Goal: Task Accomplishment & Management: Complete application form

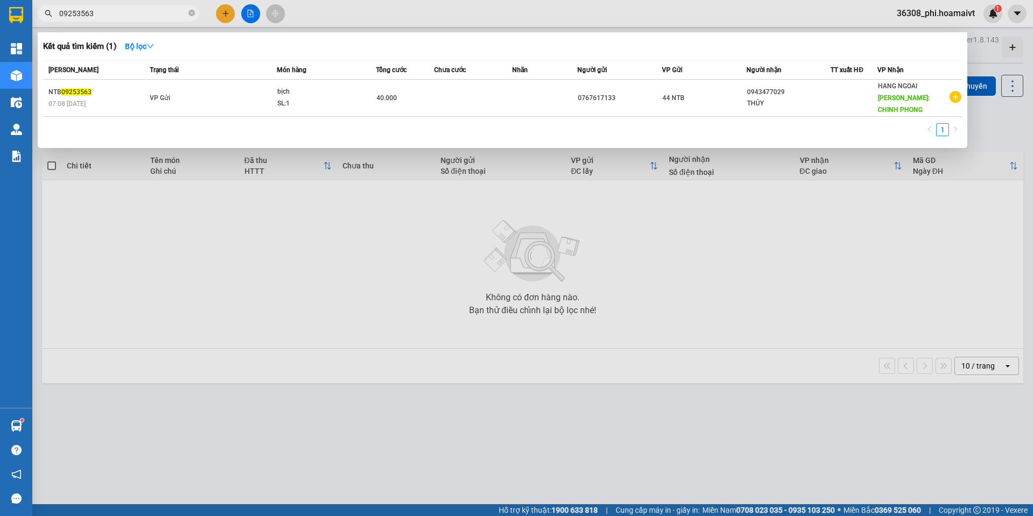
drag, startPoint x: 166, startPoint y: 16, endPoint x: -1, endPoint y: 16, distance: 166.9
click at [0, 16] on html "Kết quả tìm kiếm ( 1 ) Bộ lọc Mã ĐH Trạng thái Món hàng Tổng cước Chưa cước Nhã…" at bounding box center [516, 258] width 1033 height 516
click at [187, 13] on span "09253563" at bounding box center [119, 13] width 162 height 16
click at [189, 13] on icon "close-circle" at bounding box center [191, 13] width 6 height 6
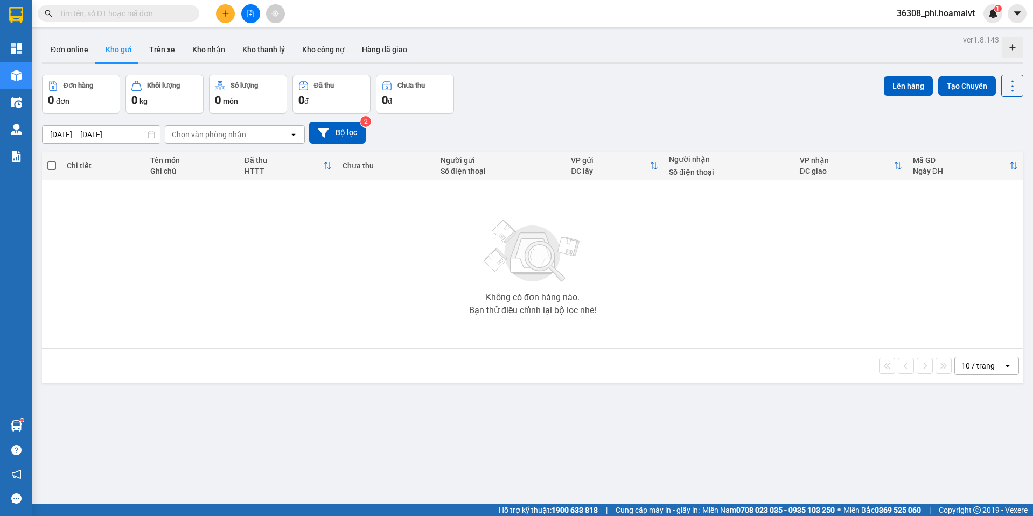
click at [167, 13] on input "text" at bounding box center [122, 14] width 127 height 12
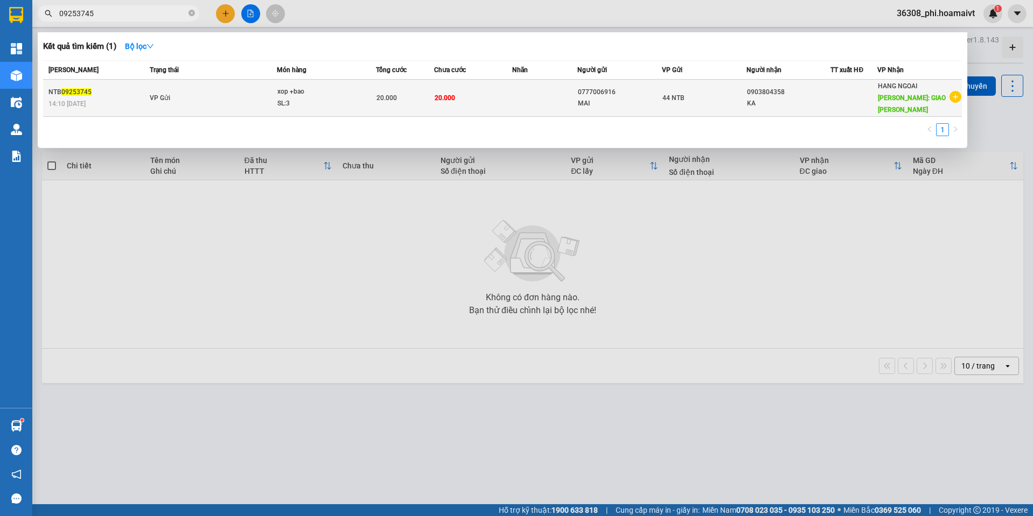
type input "09253745"
click at [194, 92] on td "VP Gửi" at bounding box center [212, 98] width 130 height 37
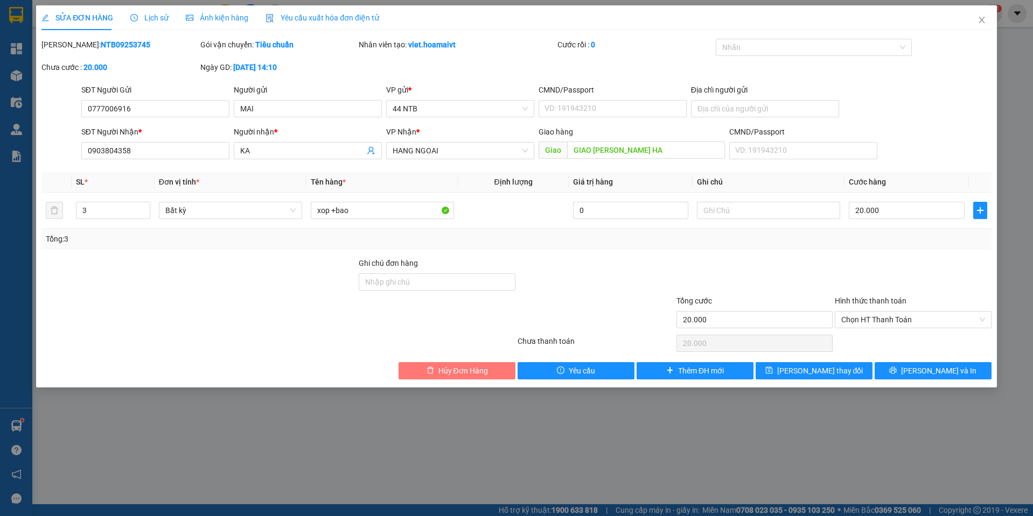
type input "0777006916"
type input "MAI"
type input "0903804358"
type input "KA"
type input "GIAO [PERSON_NAME] HA"
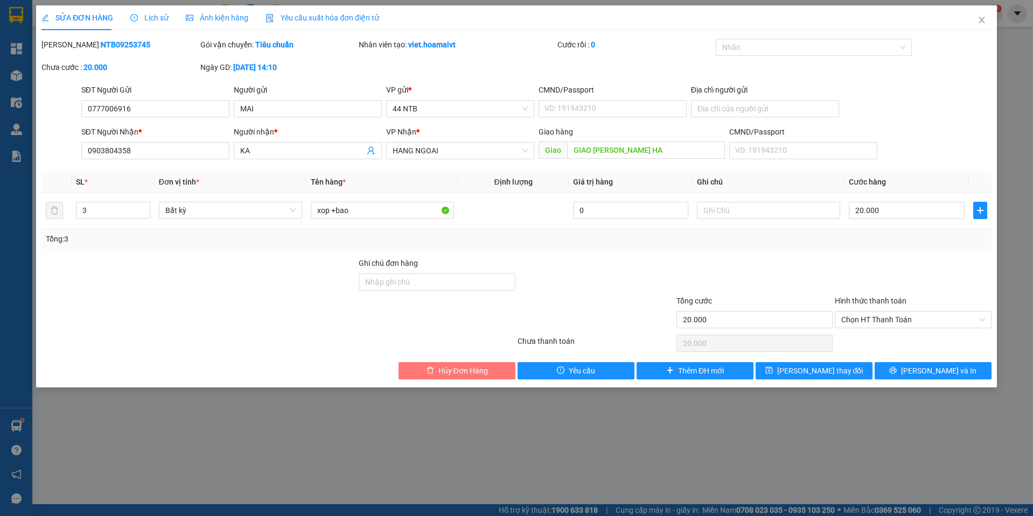
type input "20.000"
click at [446, 369] on span "Hủy Đơn Hàng" at bounding box center [463, 371] width 50 height 12
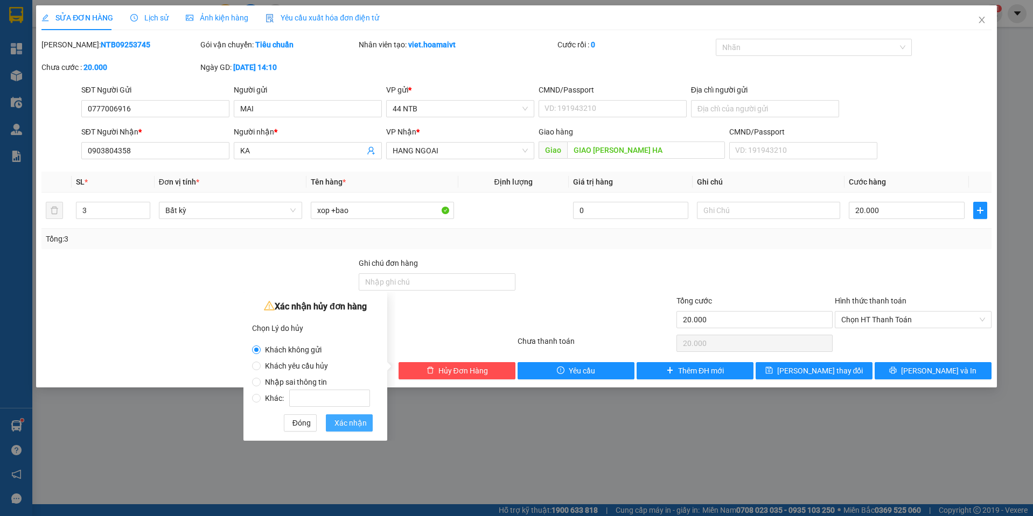
click at [337, 421] on span "Xác nhận" at bounding box center [350, 423] width 32 height 12
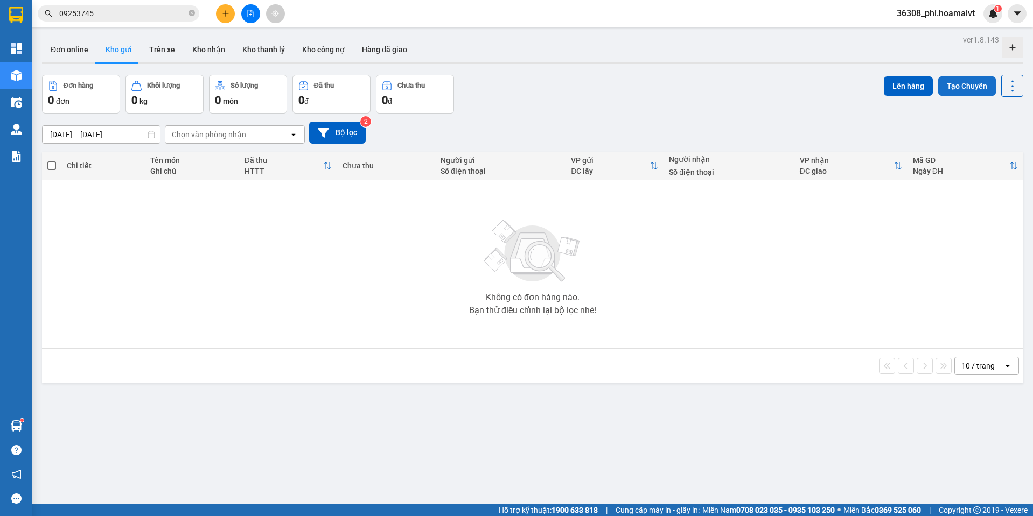
click at [971, 87] on button "Tạo Chuyến" at bounding box center [967, 85] width 58 height 19
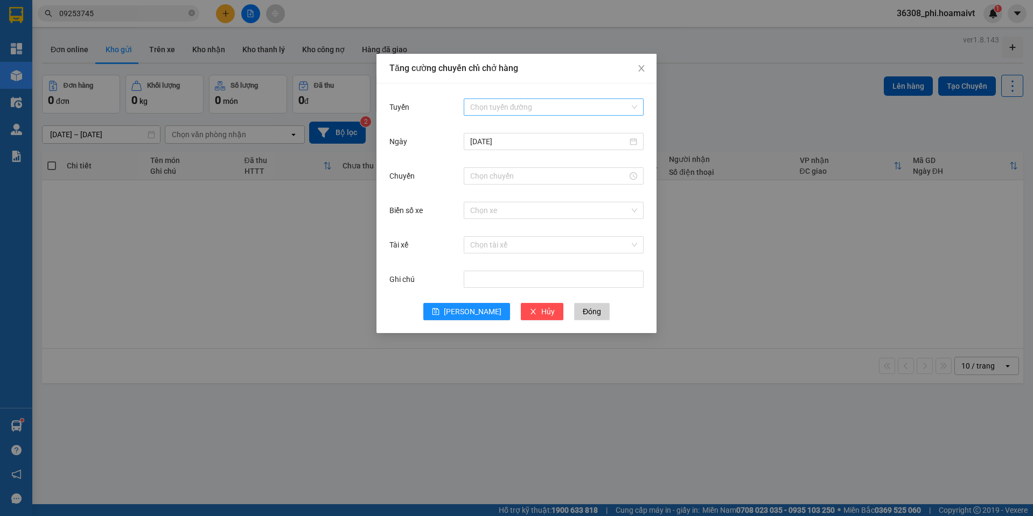
click at [575, 109] on input "Tuyến" at bounding box center [549, 107] width 159 height 16
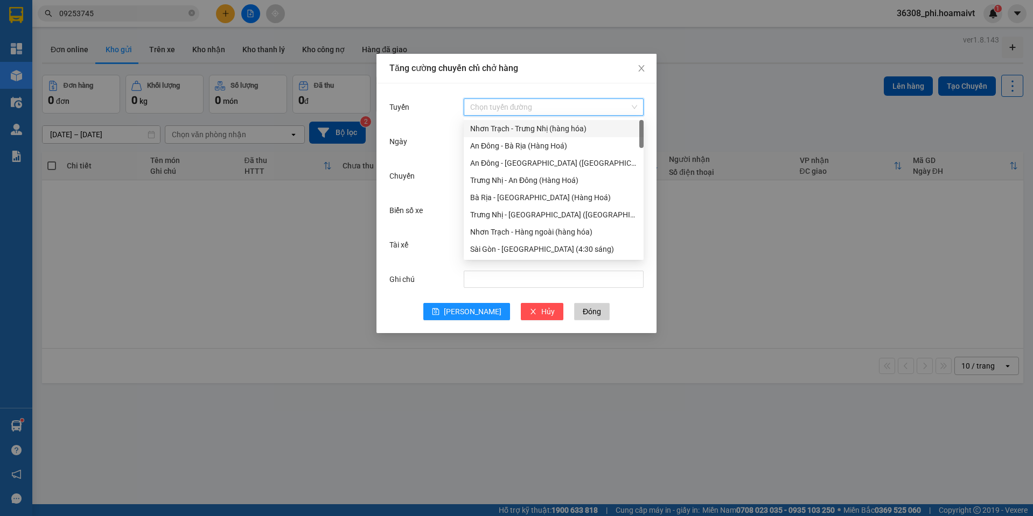
scroll to position [215, 0]
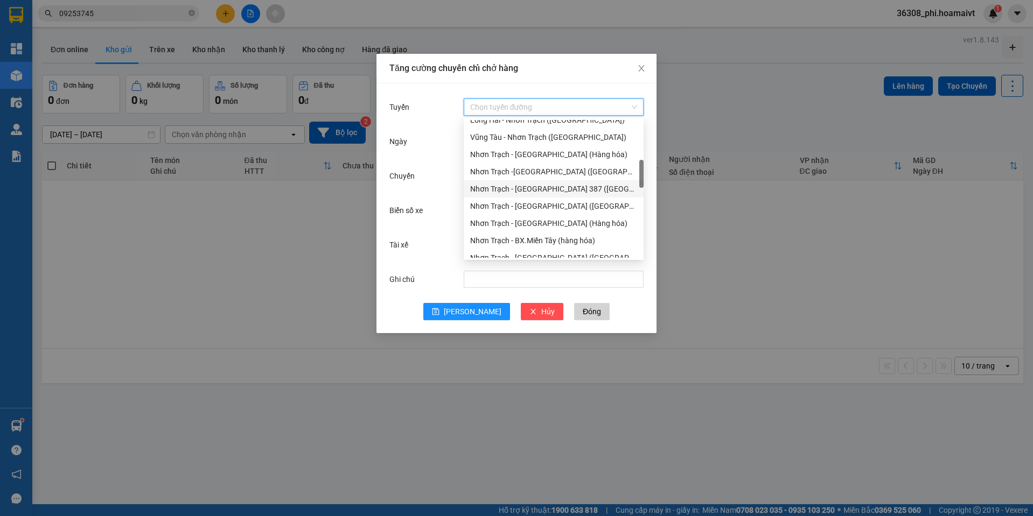
click at [584, 186] on div "Nhơn Trạch - [GEOGRAPHIC_DATA] 387 ([GEOGRAPHIC_DATA])" at bounding box center [553, 189] width 167 height 12
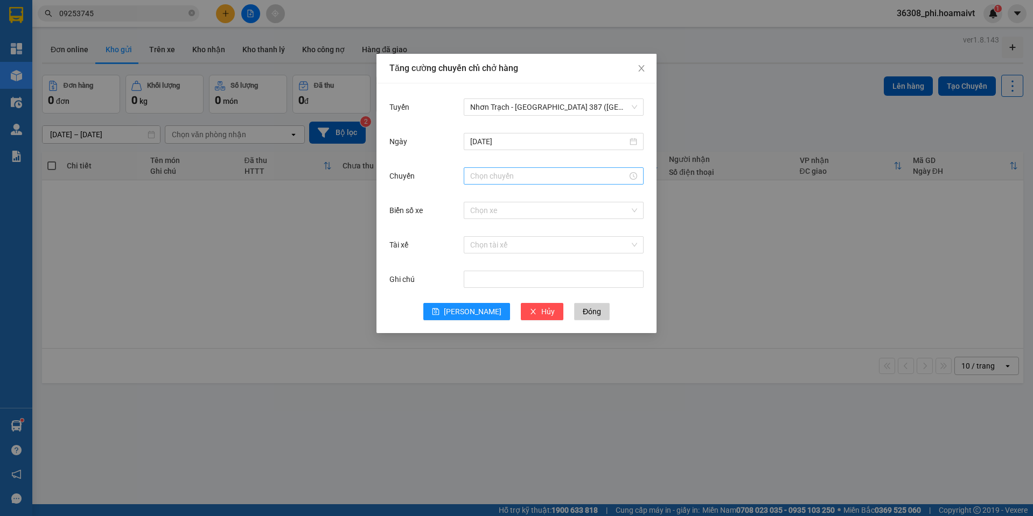
click at [491, 168] on div at bounding box center [554, 175] width 180 height 17
click at [474, 215] on div "08" at bounding box center [479, 209] width 30 height 15
type input "08:00"
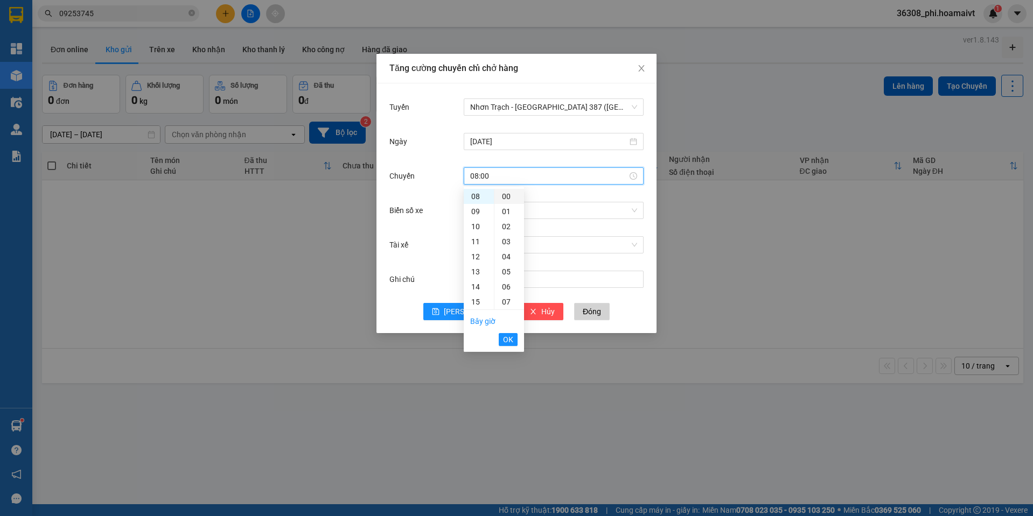
click at [503, 197] on div "00" at bounding box center [509, 196] width 30 height 15
click at [502, 342] on button "OK" at bounding box center [508, 339] width 19 height 13
click at [487, 197] on div "Chuyến 08:00" at bounding box center [516, 182] width 254 height 34
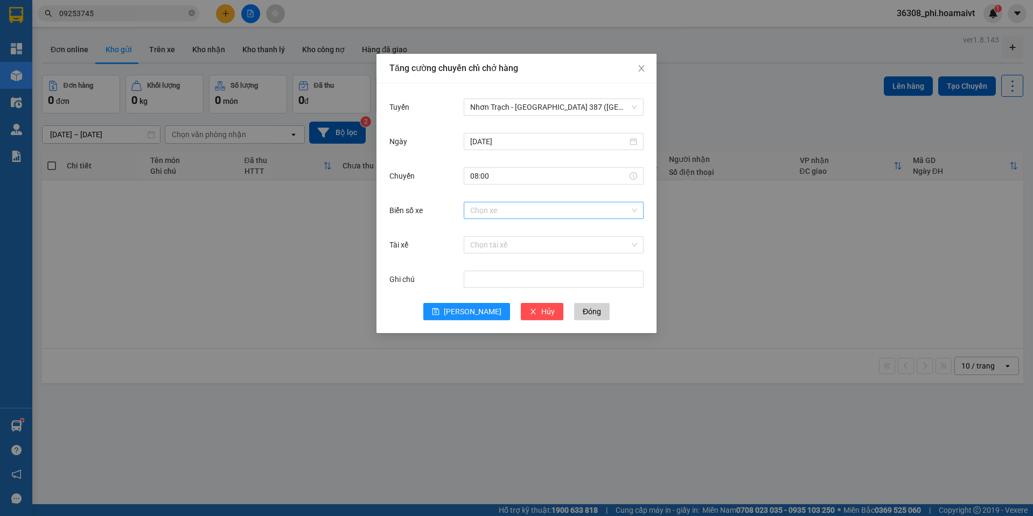
click at [487, 206] on input "Biển số xe" at bounding box center [549, 210] width 159 height 16
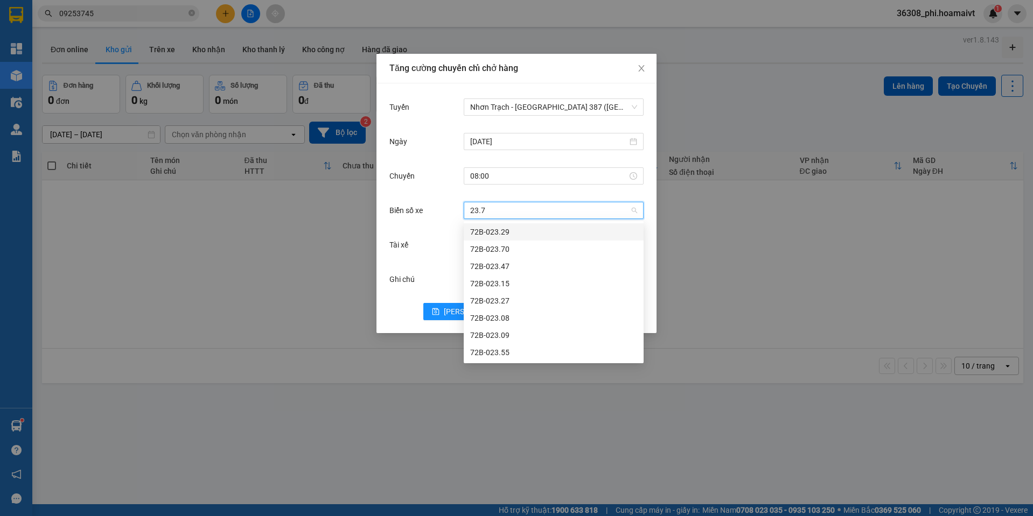
type input "23.70"
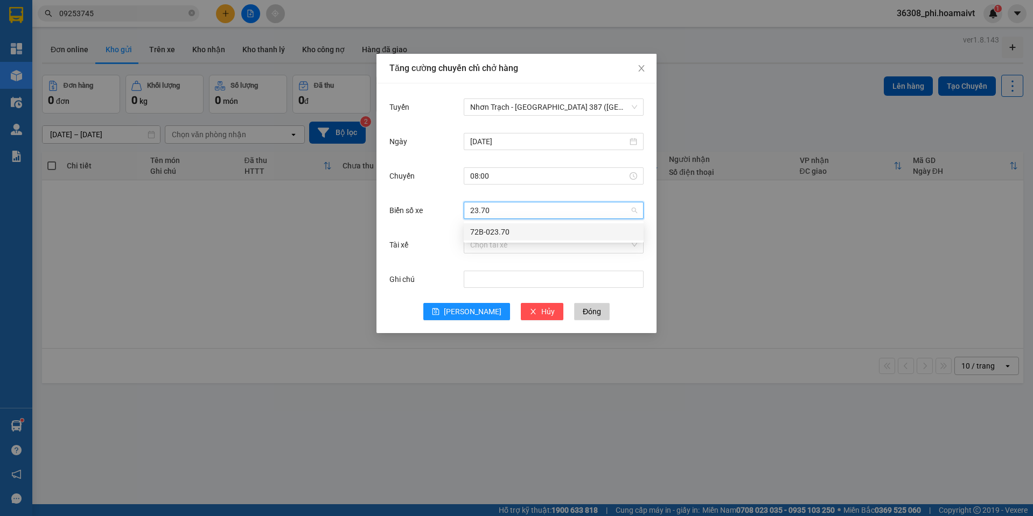
click at [494, 231] on div "72B-023.70" at bounding box center [553, 232] width 167 height 12
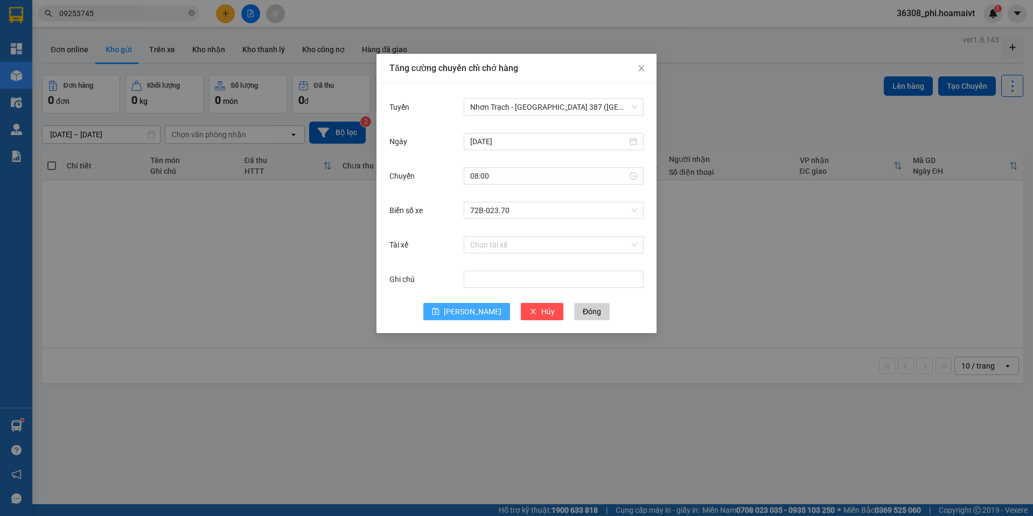
click at [469, 307] on span "[PERSON_NAME]" at bounding box center [473, 312] width 58 height 12
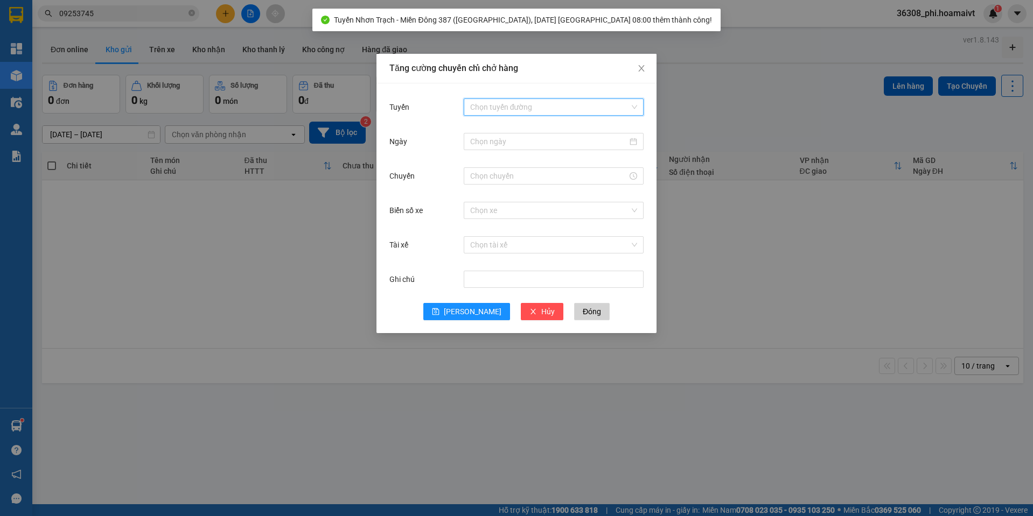
click at [515, 101] on input "Tuyến" at bounding box center [549, 107] width 159 height 16
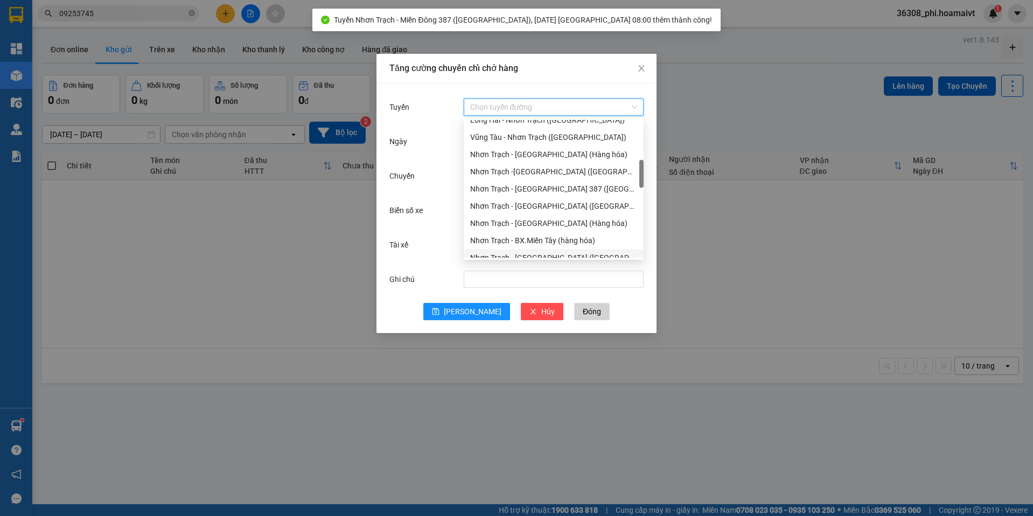
click at [530, 254] on div "Nhơn Trạch - [GEOGRAPHIC_DATA] ([GEOGRAPHIC_DATA])" at bounding box center [553, 258] width 167 height 12
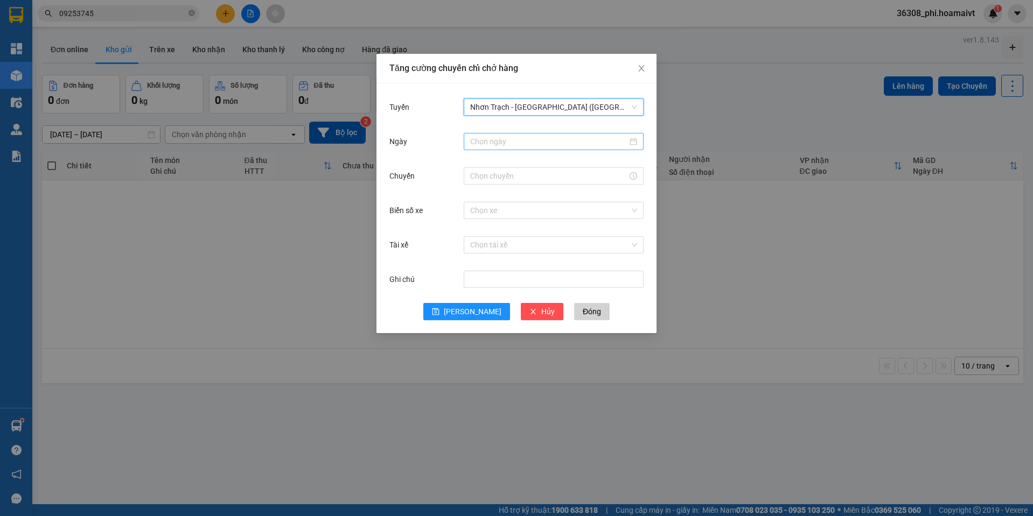
click at [488, 144] on input "Ngày" at bounding box center [548, 142] width 157 height 12
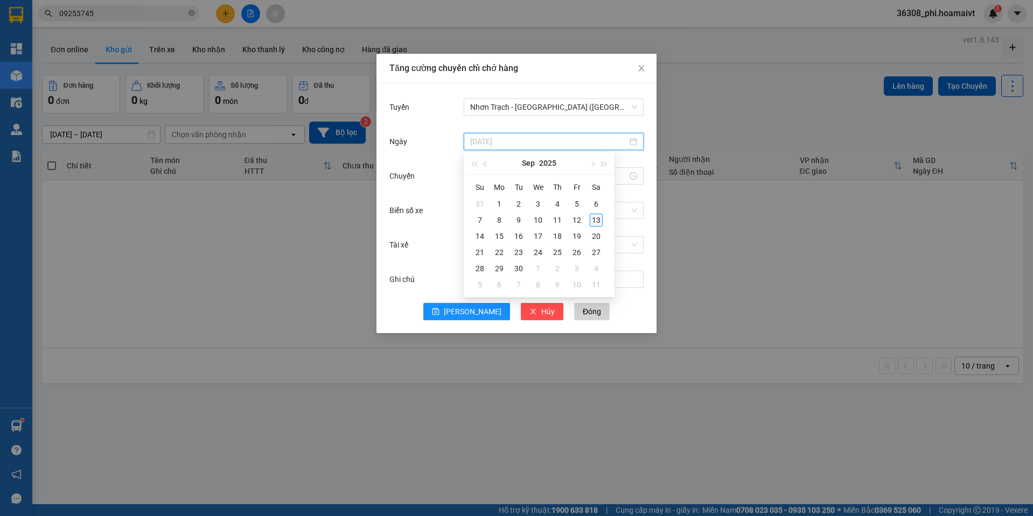
type input "[DATE]"
click at [593, 219] on div "13" at bounding box center [596, 220] width 13 height 13
click at [515, 183] on div at bounding box center [554, 175] width 180 height 17
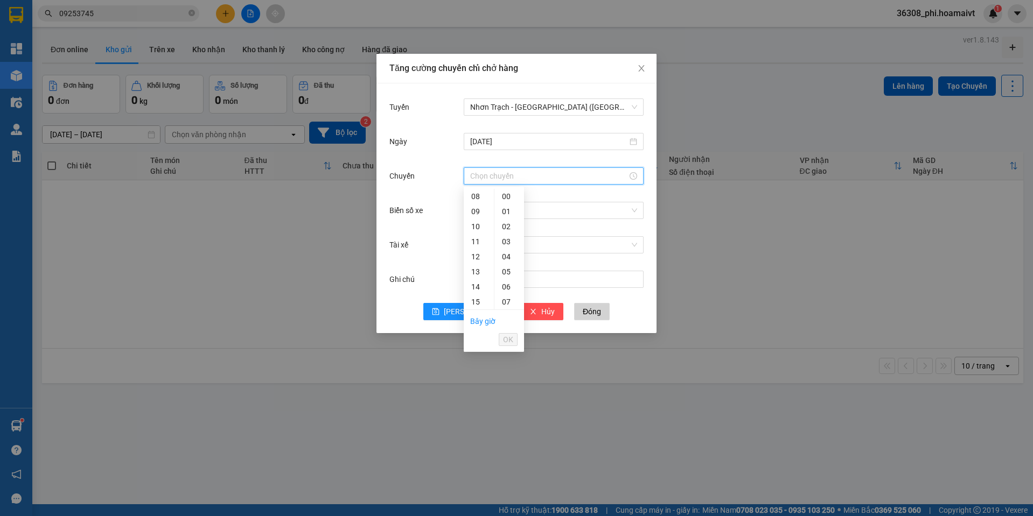
click at [514, 179] on input "Chuyến" at bounding box center [548, 176] width 157 height 12
drag, startPoint x: 475, startPoint y: 222, endPoint x: 499, endPoint y: 203, distance: 29.9
click at [477, 222] on div "10" at bounding box center [479, 226] width 30 height 15
type input "10:00"
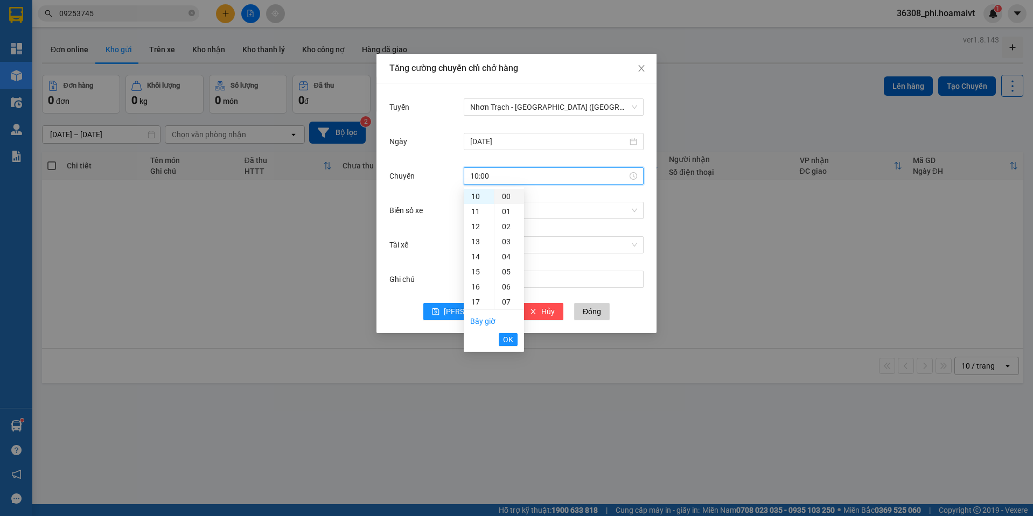
click at [501, 201] on div "00" at bounding box center [509, 196] width 30 height 15
click at [504, 336] on span "OK" at bounding box center [508, 340] width 10 height 12
click at [492, 223] on div "Biển số xe Chọn xe" at bounding box center [516, 217] width 254 height 34
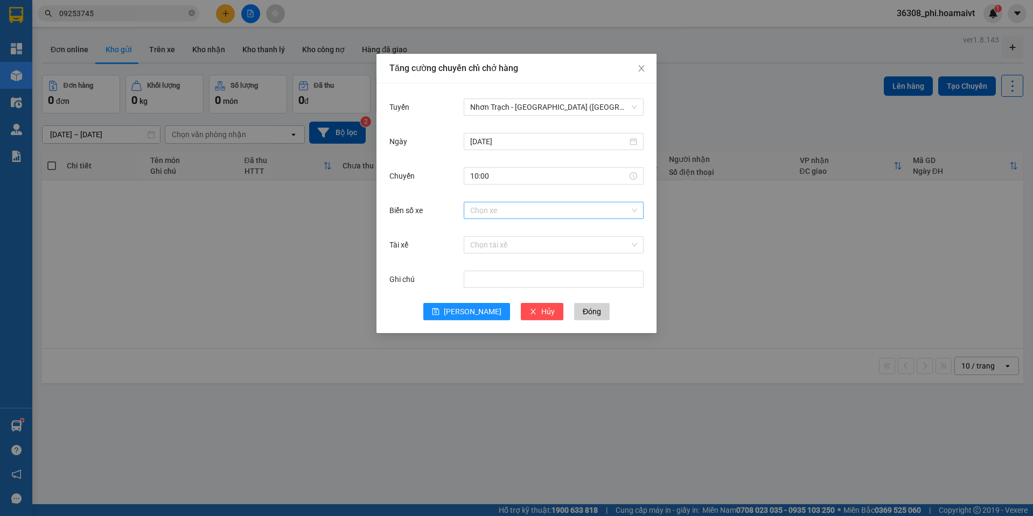
click at [493, 211] on input "Biển số xe" at bounding box center [549, 210] width 159 height 16
type input "047.01"
click at [494, 229] on div "72H-047.01" at bounding box center [553, 232] width 167 height 12
click at [473, 309] on span "[PERSON_NAME]" at bounding box center [473, 312] width 58 height 12
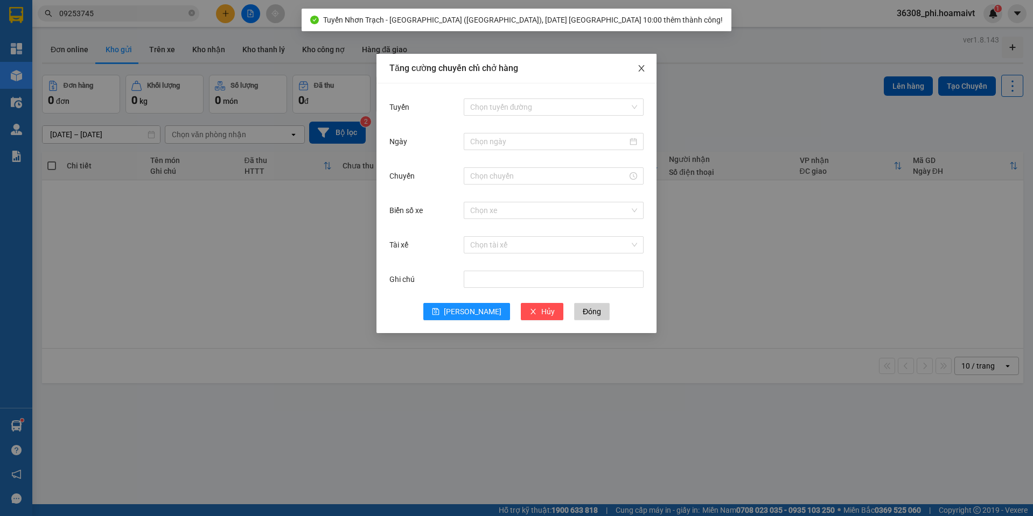
click at [643, 69] on icon "close" at bounding box center [641, 68] width 9 height 9
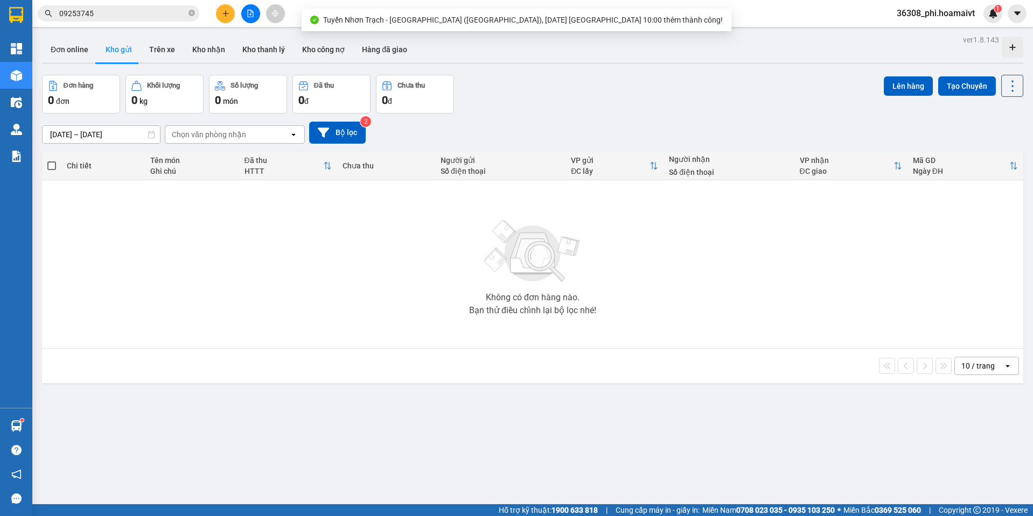
click at [228, 17] on button at bounding box center [225, 13] width 19 height 19
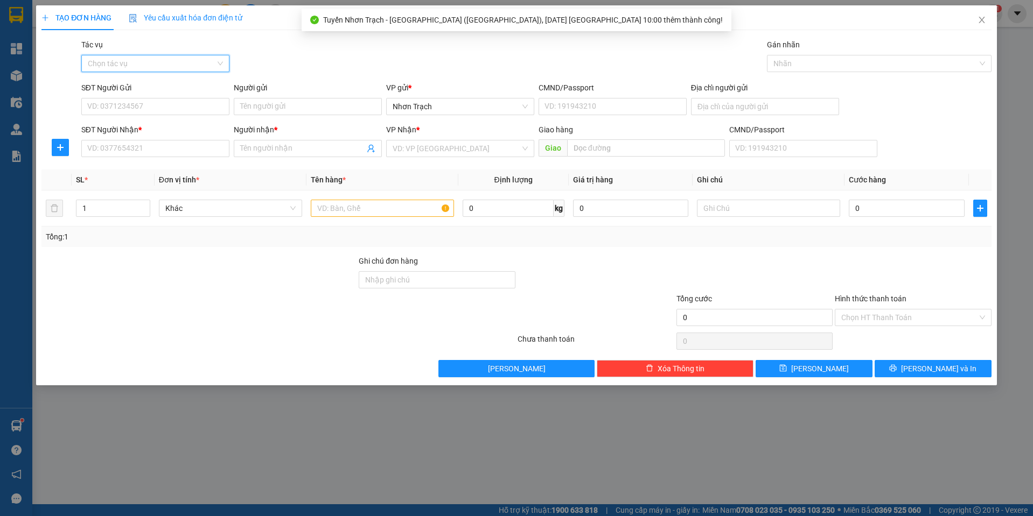
click at [110, 64] on input "Tác vụ" at bounding box center [152, 63] width 128 height 16
click at [113, 78] on div "Nhập hàng lên xe" at bounding box center [155, 84] width 148 height 17
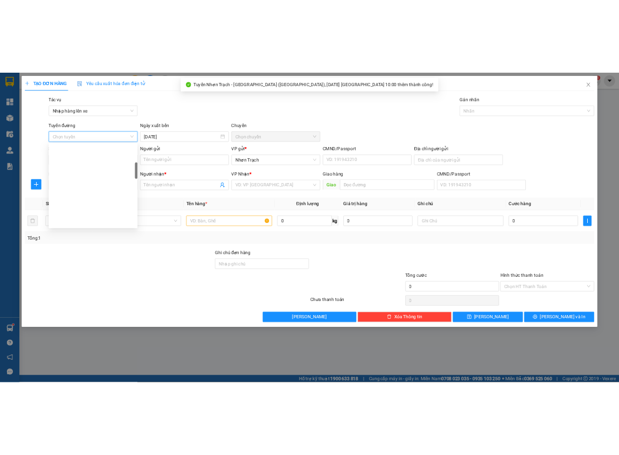
scroll to position [215, 0]
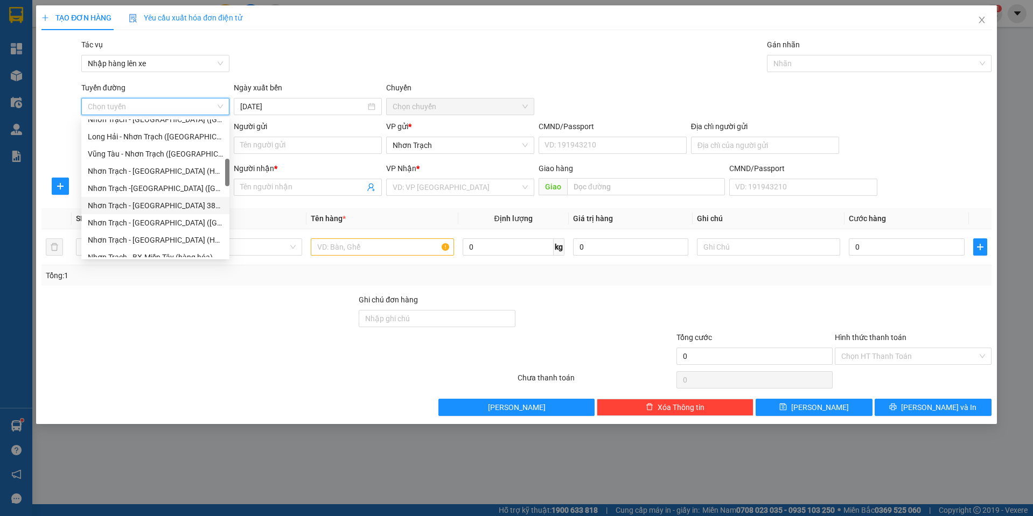
click at [190, 208] on div "Nhơn Trạch - [GEOGRAPHIC_DATA] 387 ([GEOGRAPHIC_DATA])" at bounding box center [155, 206] width 135 height 12
type input "[DATE]"
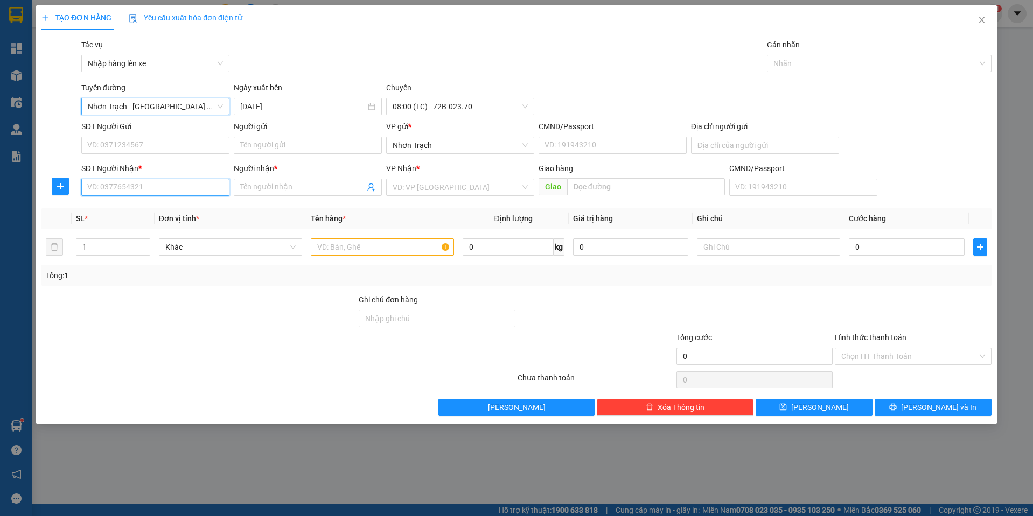
click at [193, 192] on input "SĐT Người Nhận *" at bounding box center [155, 187] width 148 height 17
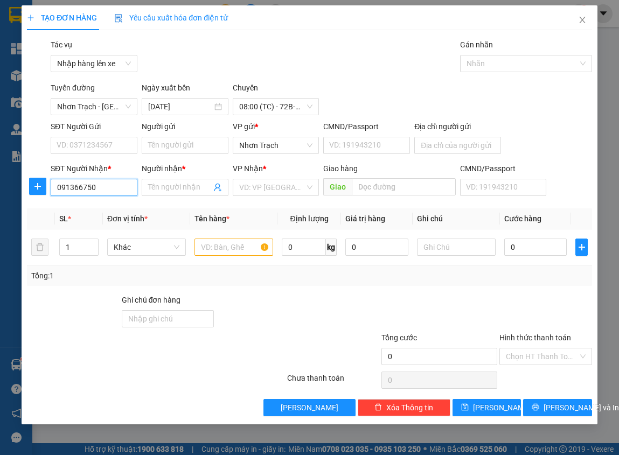
type input "0913667504"
drag, startPoint x: 97, startPoint y: 202, endPoint x: 190, endPoint y: 237, distance: 98.7
click at [97, 202] on div "0913667504 - HOA" at bounding box center [94, 208] width 87 height 17
type input "HOA"
type input "0913667504"
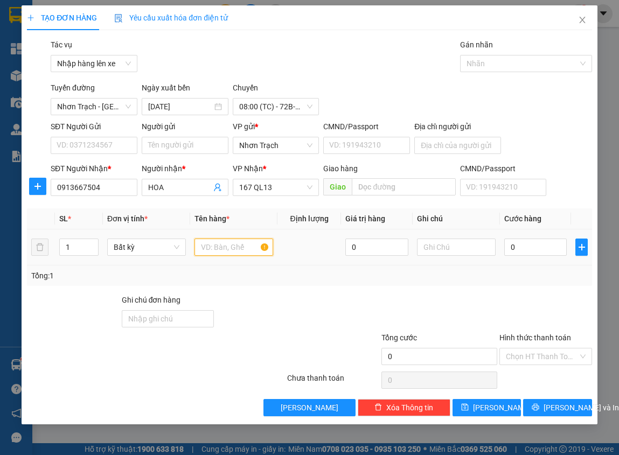
click at [219, 243] on input "text" at bounding box center [233, 247] width 79 height 17
type input "1 thùng"
click at [526, 255] on input "0" at bounding box center [535, 247] width 63 height 17
type input "5"
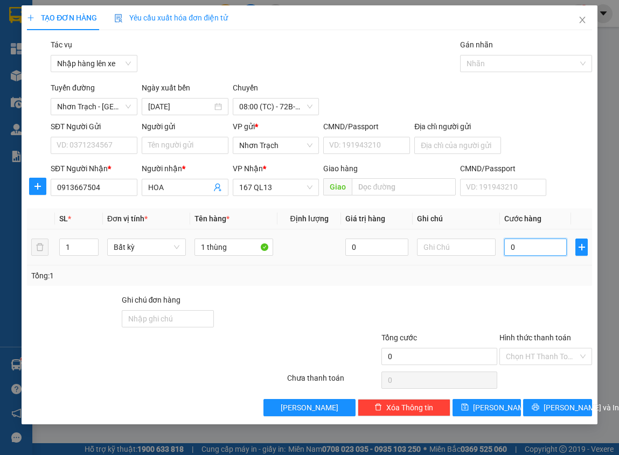
type input "5"
type input "50"
type input "500"
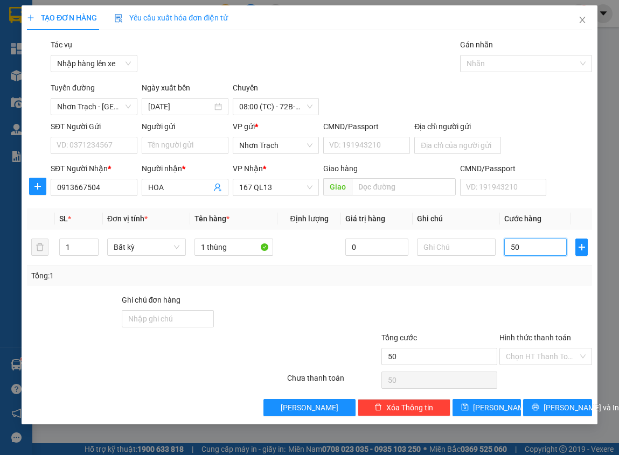
type input "500"
type input "5.000"
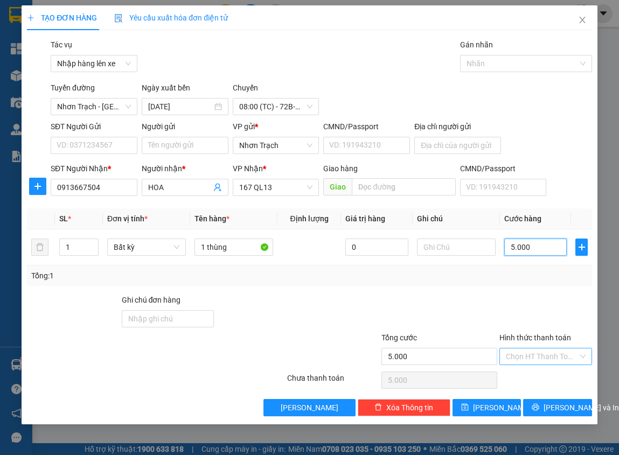
type input "50.000"
click at [533, 363] on input "Hình thức thanh toán" at bounding box center [542, 356] width 72 height 16
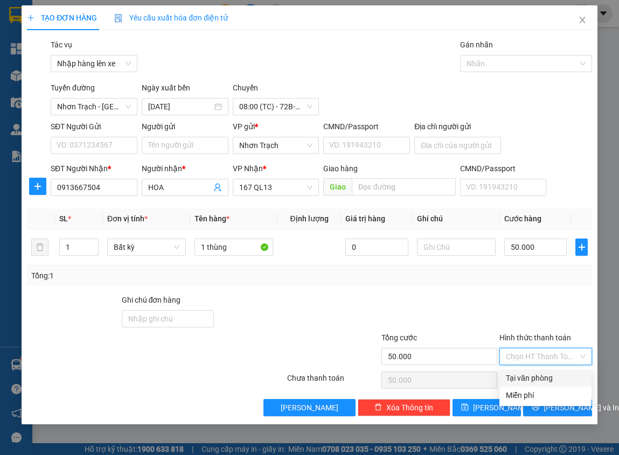
click at [527, 377] on div "Tại văn phòng" at bounding box center [545, 378] width 79 height 12
type input "0"
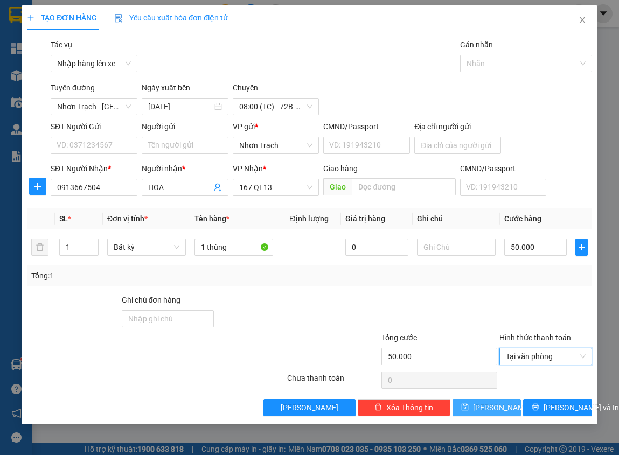
click at [495, 410] on span "[PERSON_NAME]" at bounding box center [502, 408] width 58 height 12
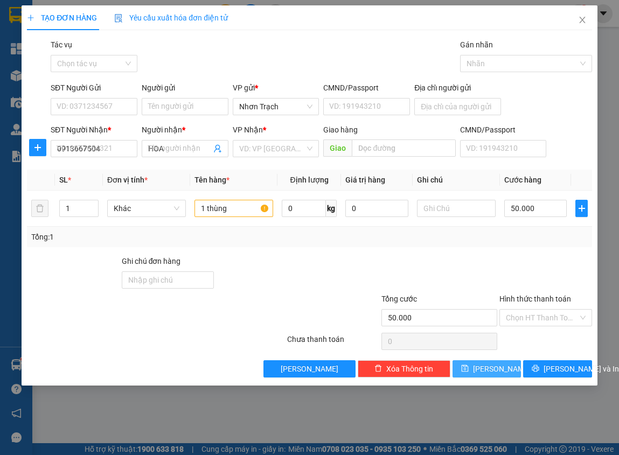
type input "0"
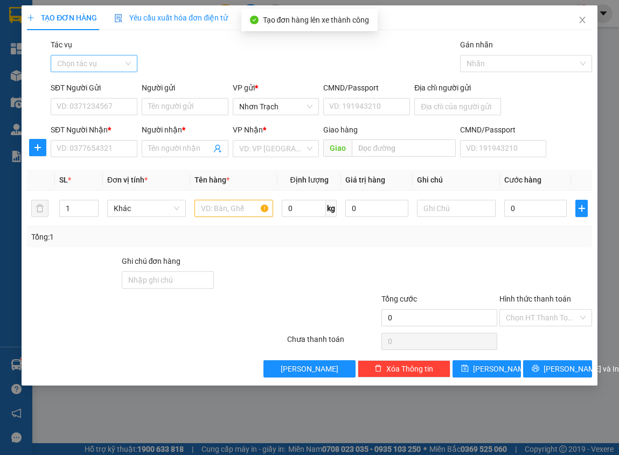
click at [117, 67] on input "Tác vụ" at bounding box center [90, 63] width 66 height 16
click at [110, 82] on div "Nhập hàng lên xe" at bounding box center [94, 85] width 74 height 12
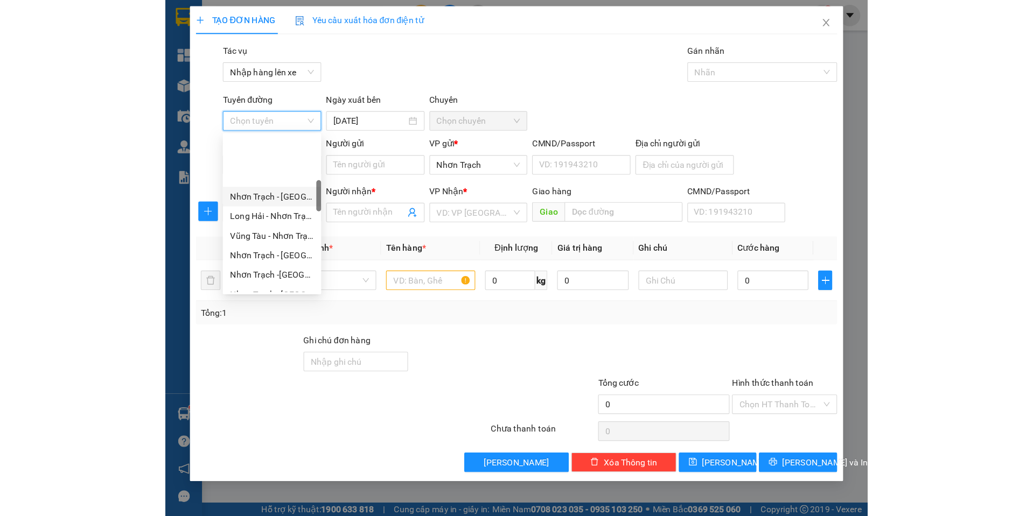
scroll to position [269, 0]
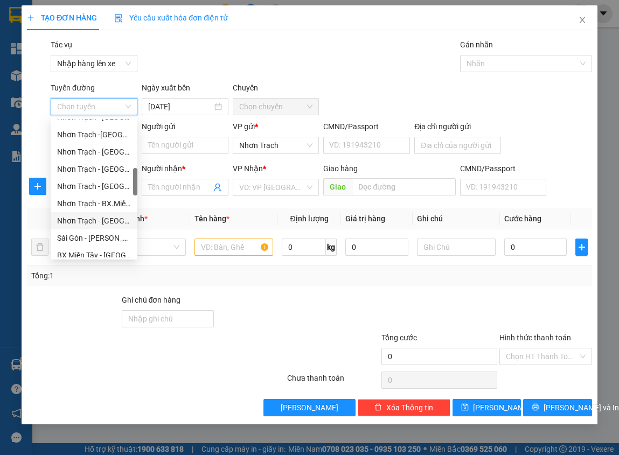
click at [115, 221] on div "Nhơn Trạch - [GEOGRAPHIC_DATA] ([GEOGRAPHIC_DATA])" at bounding box center [94, 221] width 74 height 12
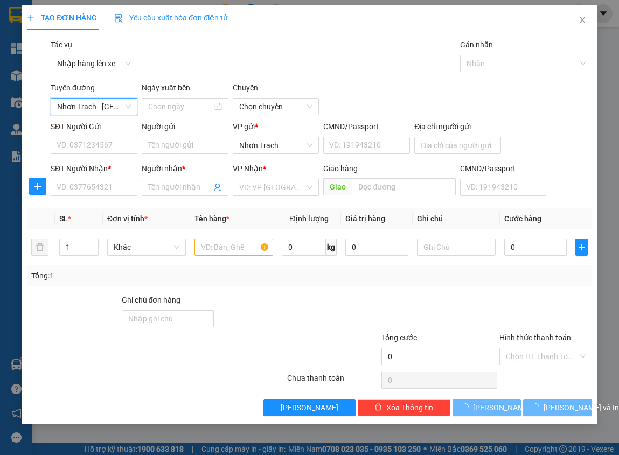
type input "[DATE]"
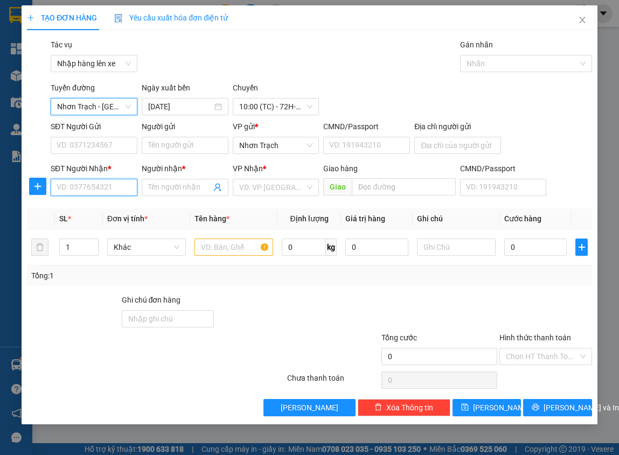
click at [106, 191] on input "SĐT Người Nhận *" at bounding box center [94, 187] width 87 height 17
type input "0966122177"
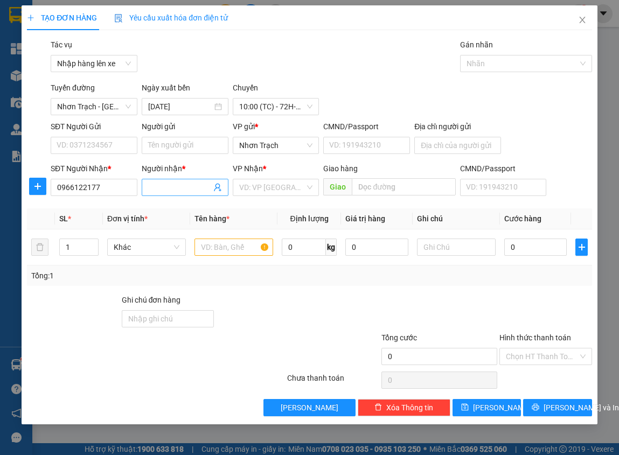
click at [172, 187] on input "Người nhận *" at bounding box center [179, 187] width 63 height 12
type input "THẮNG"
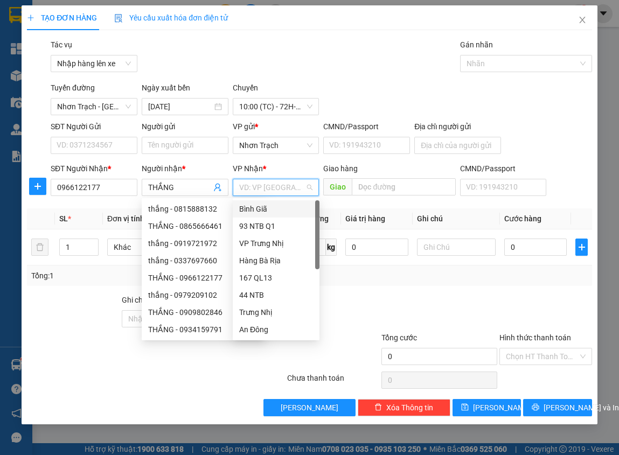
click at [261, 191] on input "search" at bounding box center [272, 187] width 66 height 16
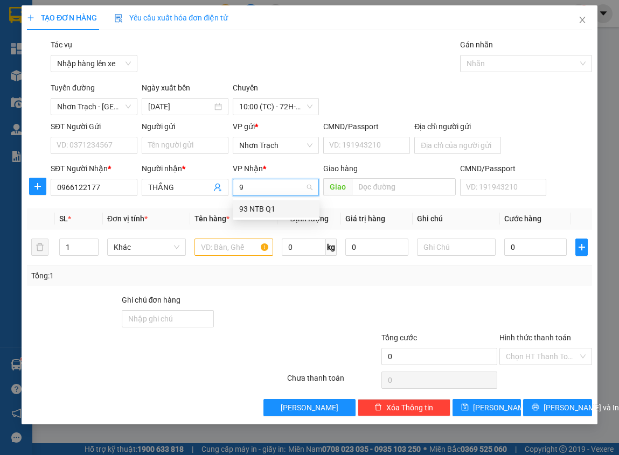
type input "93"
click at [255, 205] on div "93 NTB Q1" at bounding box center [276, 209] width 74 height 12
click at [227, 242] on input "text" at bounding box center [233, 247] width 79 height 17
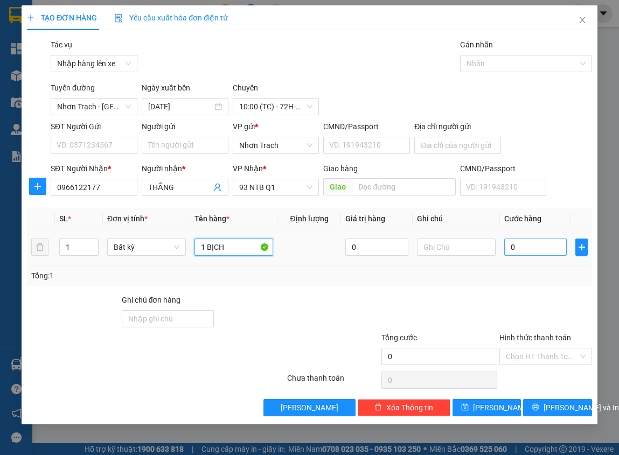
type input "1 BỊCH"
click at [514, 241] on input "0" at bounding box center [535, 247] width 63 height 17
type input "3"
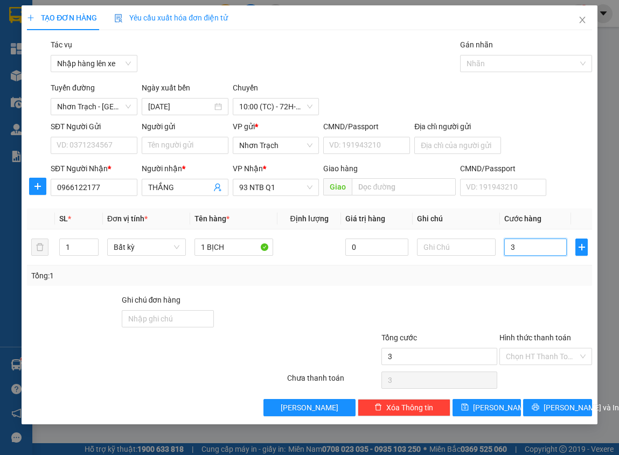
type input "30"
type input "300"
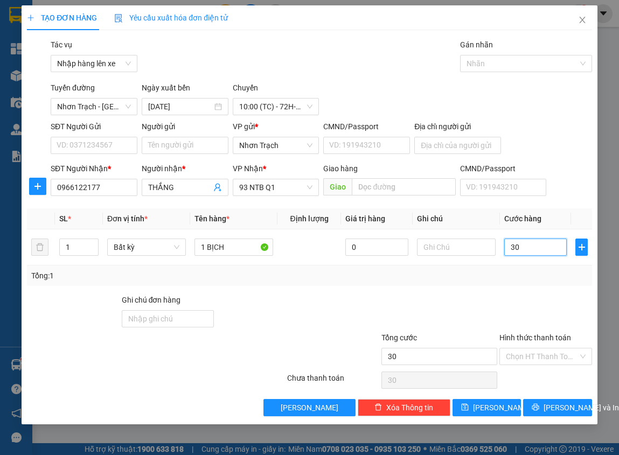
type input "300"
type input "3.000"
type input "30.000"
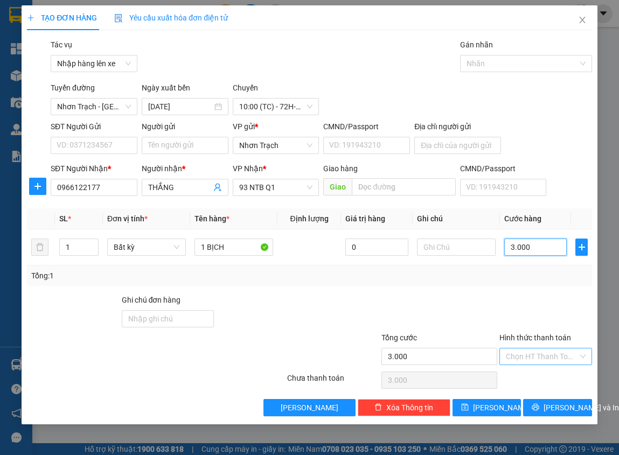
type input "30.000"
click at [558, 358] on input "Hình thức thanh toán" at bounding box center [542, 356] width 72 height 16
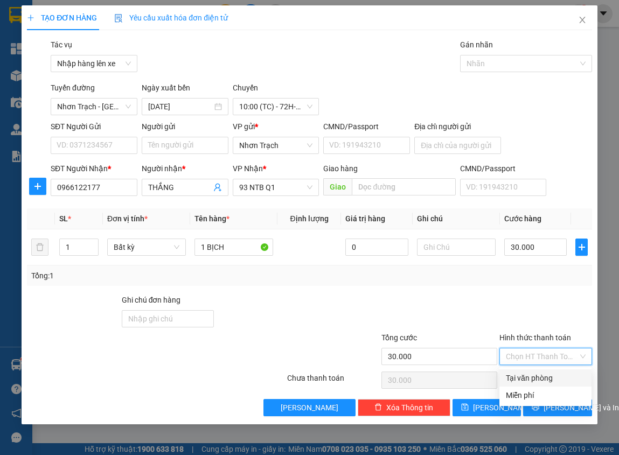
click at [536, 376] on div "Tại văn phòng" at bounding box center [545, 378] width 79 height 12
type input "0"
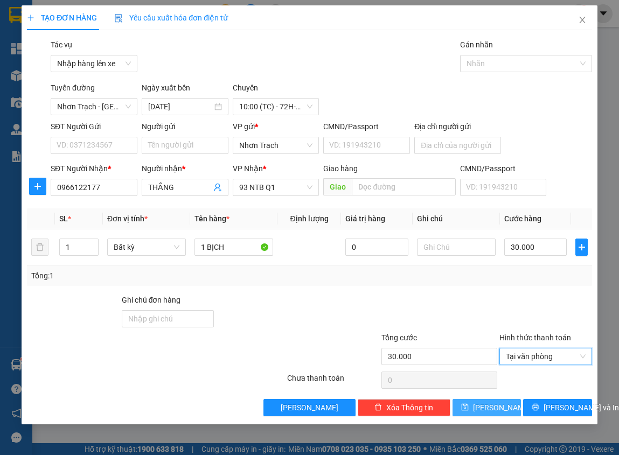
click at [486, 405] on span "[PERSON_NAME]" at bounding box center [502, 408] width 58 height 12
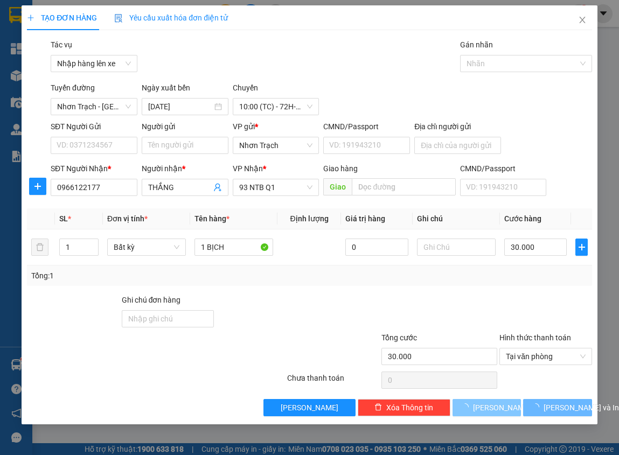
type input "0"
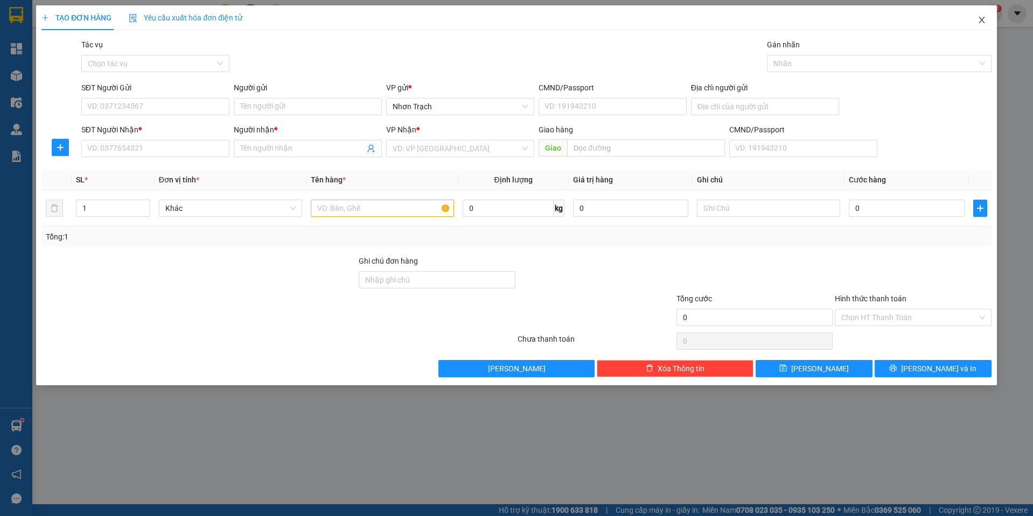
click at [984, 22] on icon "close" at bounding box center [981, 20] width 9 height 9
